Goal: Task Accomplishment & Management: Use online tool/utility

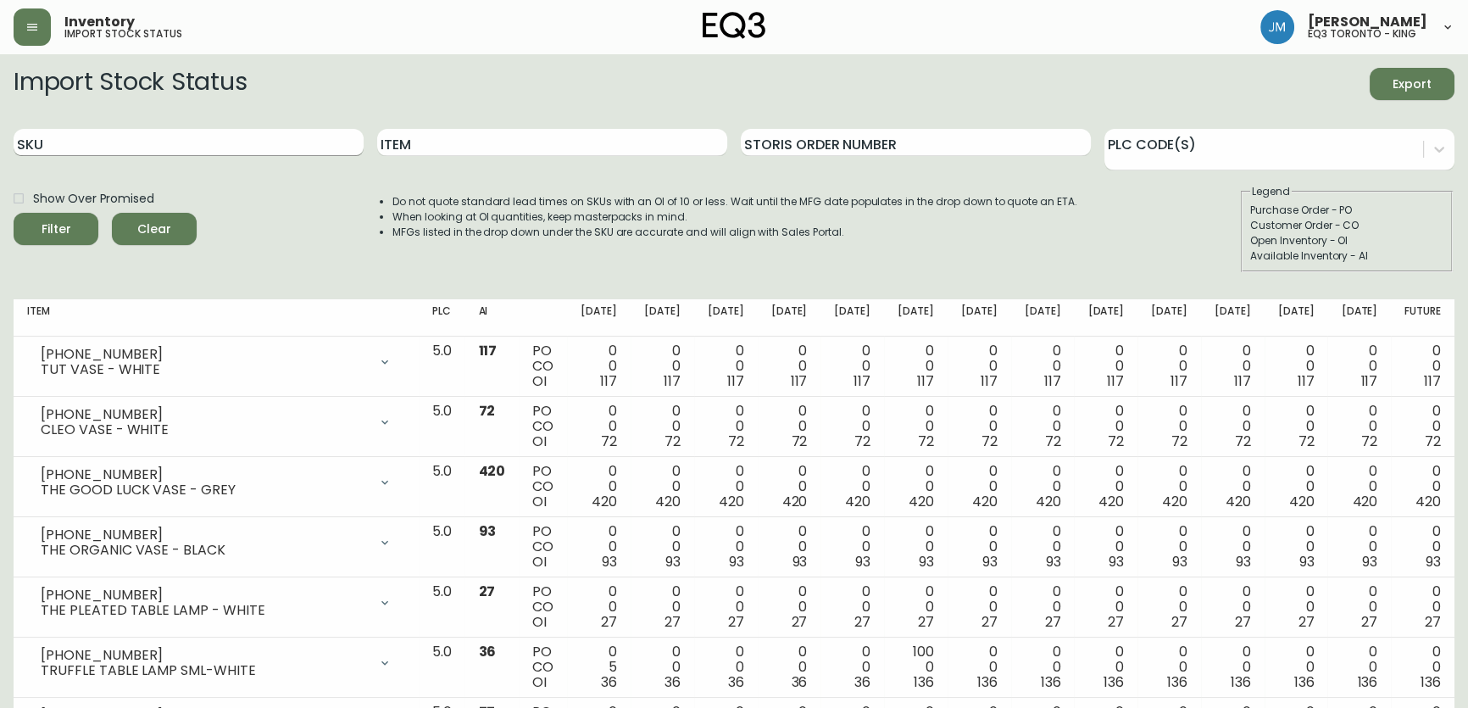
click at [131, 139] on input "SKU" at bounding box center [189, 142] width 350 height 27
click at [24, 29] on button "button" at bounding box center [32, 26] width 37 height 37
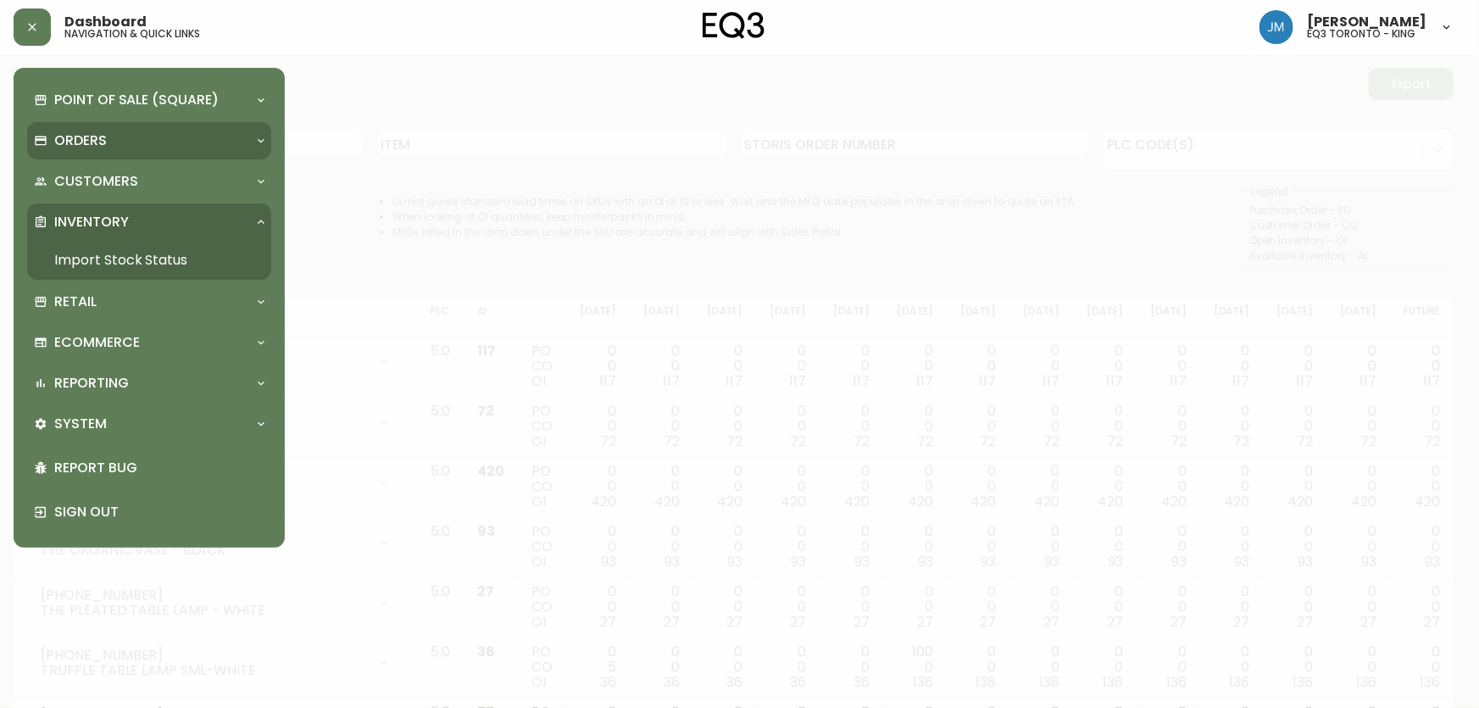
click at [114, 136] on div "Orders" at bounding box center [141, 140] width 214 height 19
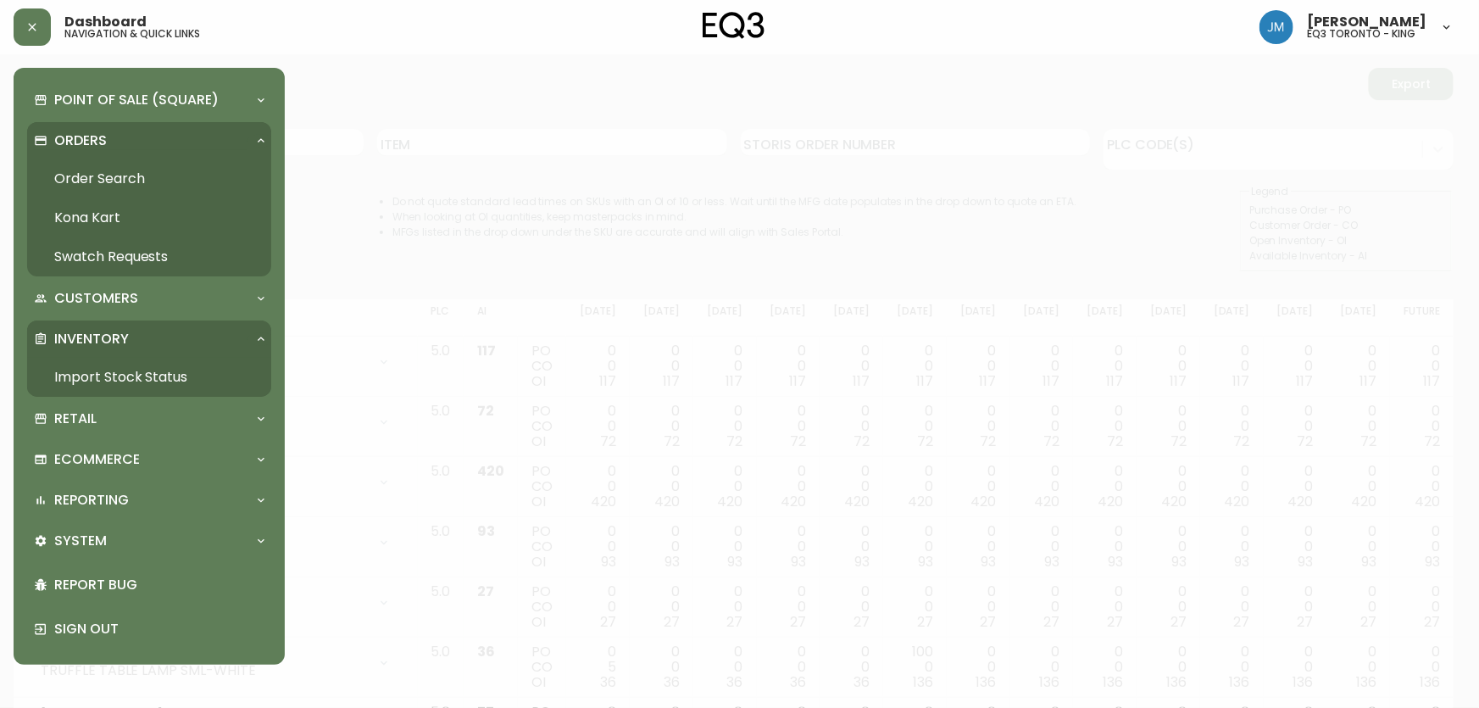
click at [111, 180] on link "Order Search" at bounding box center [149, 178] width 244 height 39
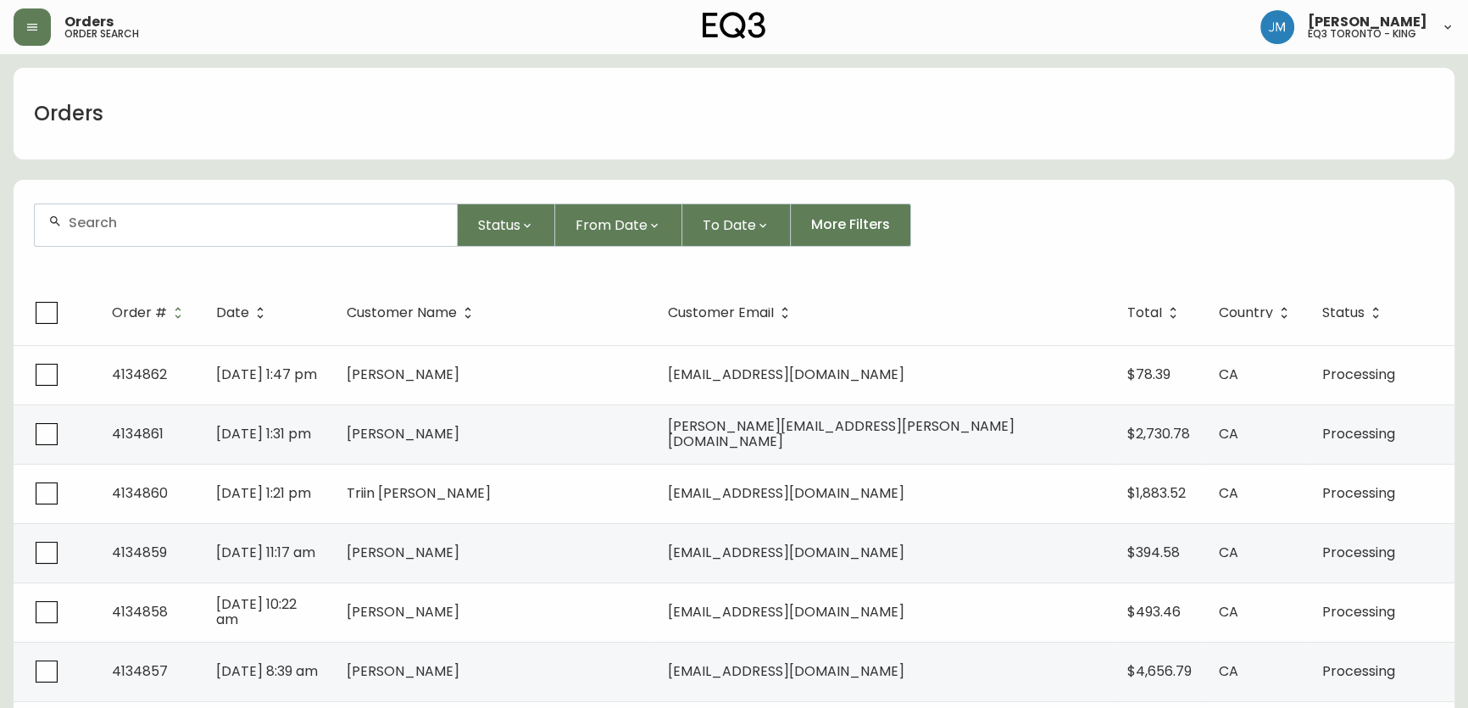
click at [118, 231] on div at bounding box center [246, 225] width 422 height 42
type input "[PERSON_NAME]"
